Goal: Task Accomplishment & Management: Use online tool/utility

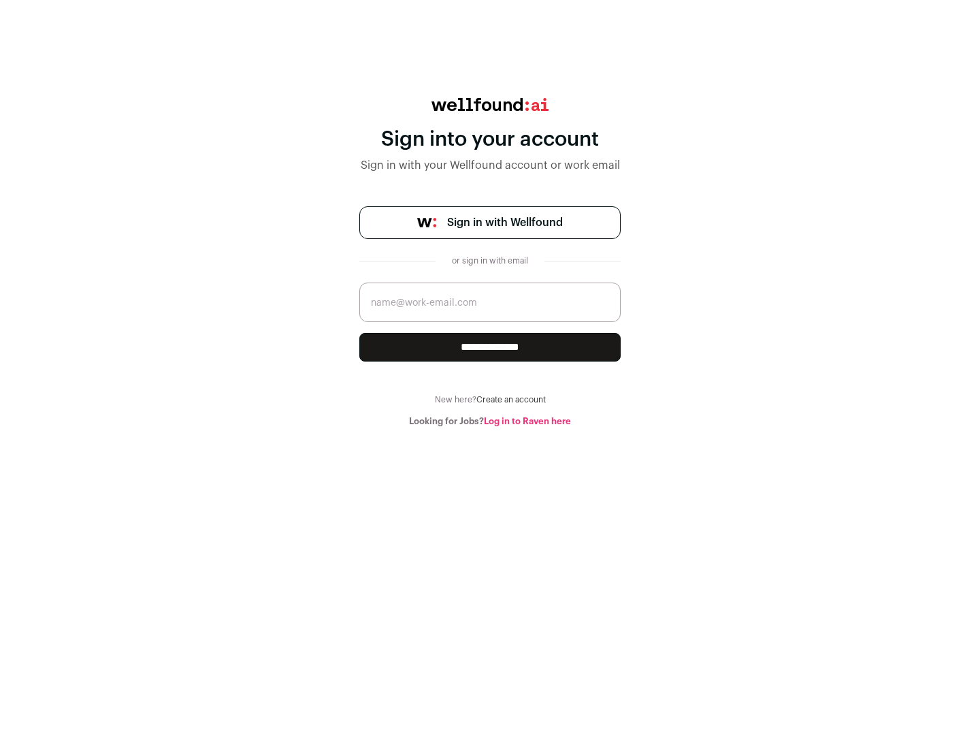
click at [504, 223] on span "Sign in with Wellfound" at bounding box center [505, 222] width 116 height 16
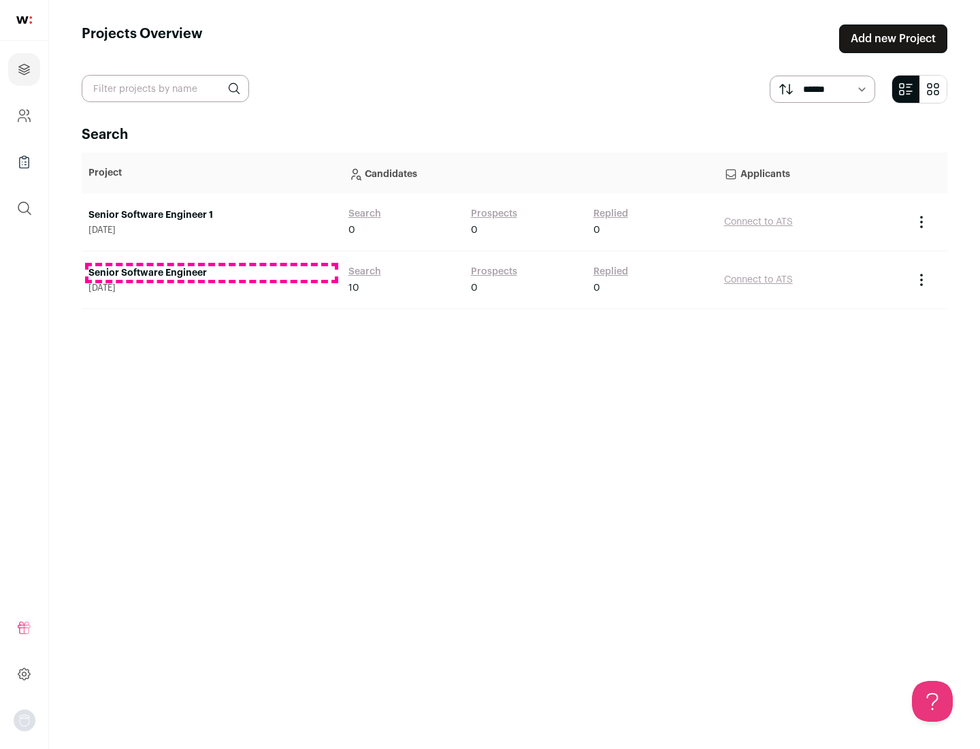
click at [211, 273] on link "Senior Software Engineer" at bounding box center [211, 273] width 246 height 14
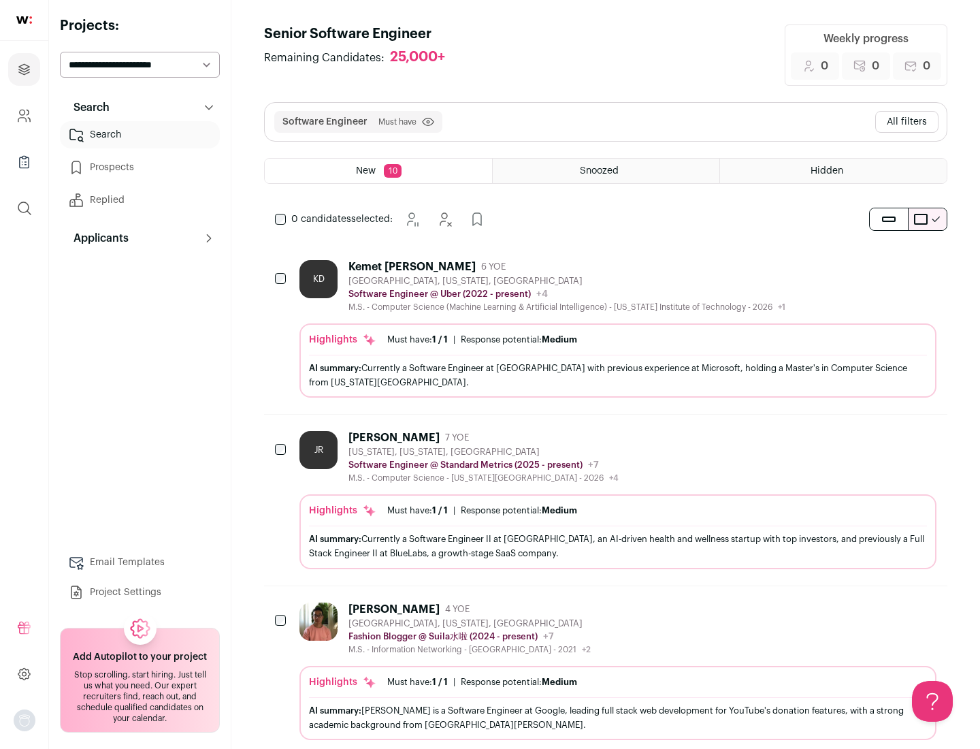
click at [606, 329] on div "Highlights Must have: 1 / 1 How many must haves have been fulfilled? | Response…" at bounding box center [617, 360] width 637 height 74
